Goal: Task Accomplishment & Management: Manage account settings

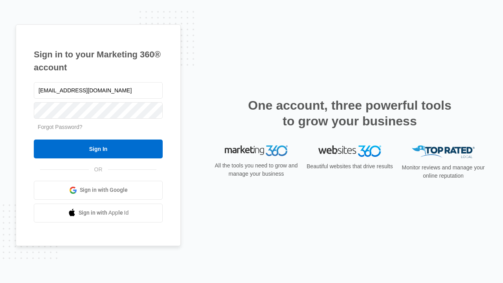
type input "[EMAIL_ADDRESS][DOMAIN_NAME]"
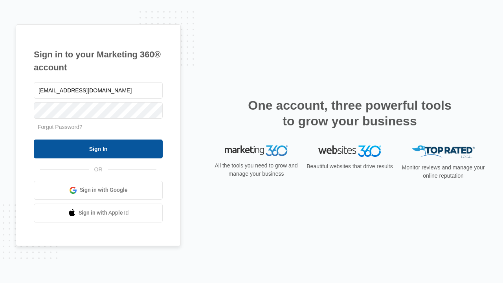
click at [98, 149] on input "Sign In" at bounding box center [98, 149] width 129 height 19
